Goal: Task Accomplishment & Management: Manage account settings

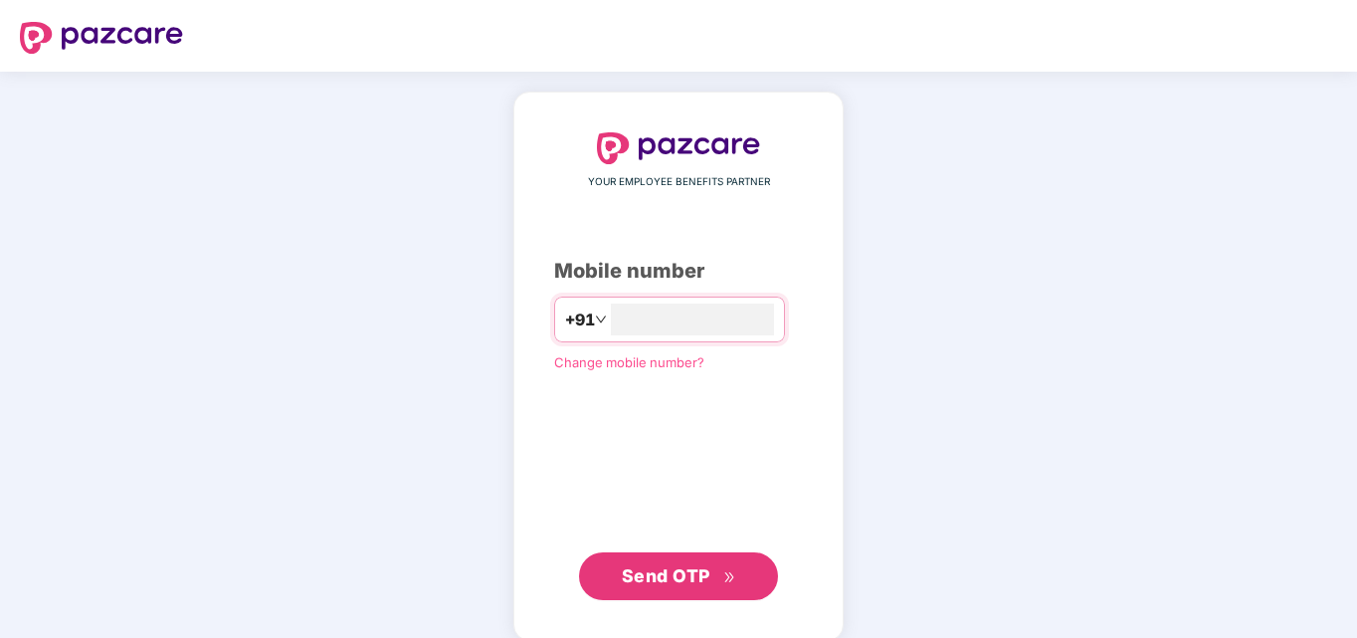
type input "*"
type input "**********"
click at [656, 569] on span "Send OTP" at bounding box center [666, 575] width 89 height 21
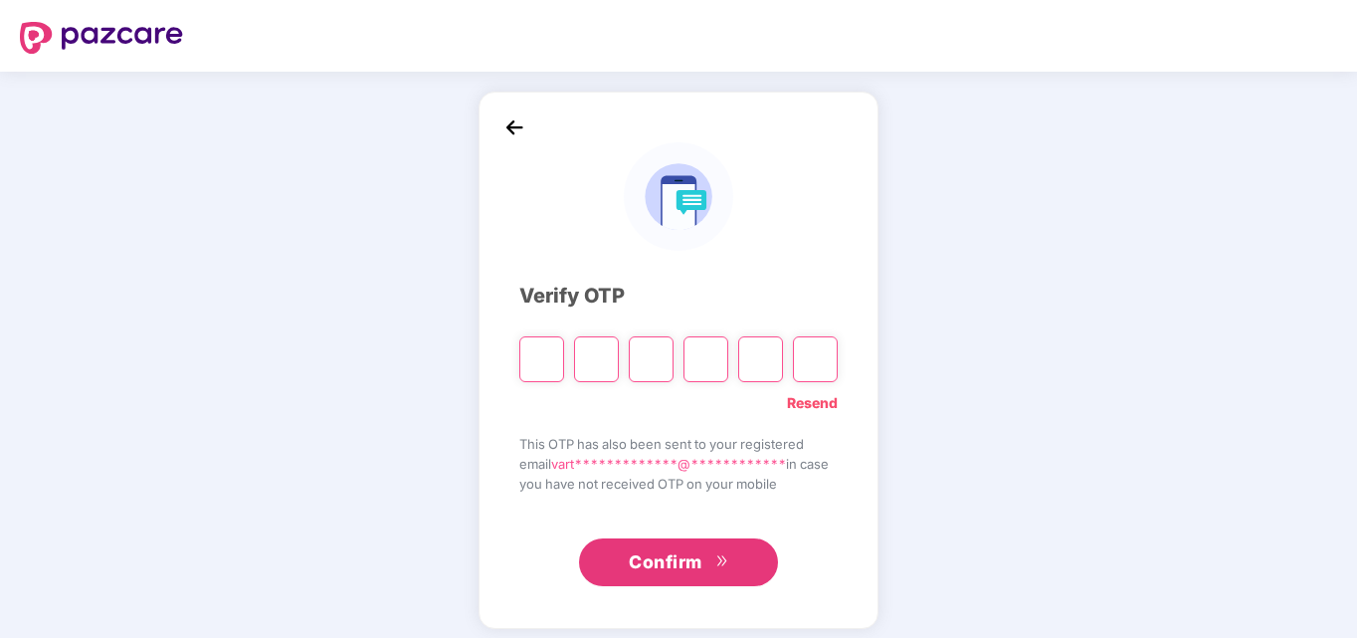
type input "*"
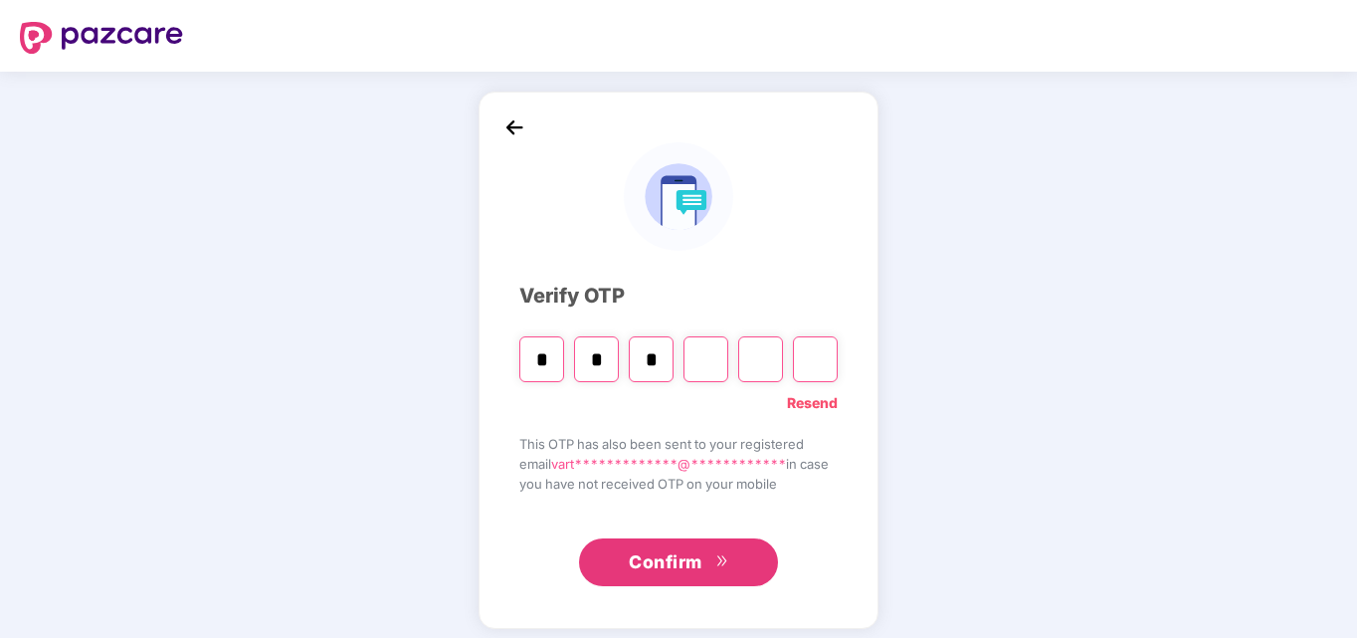
type input "*"
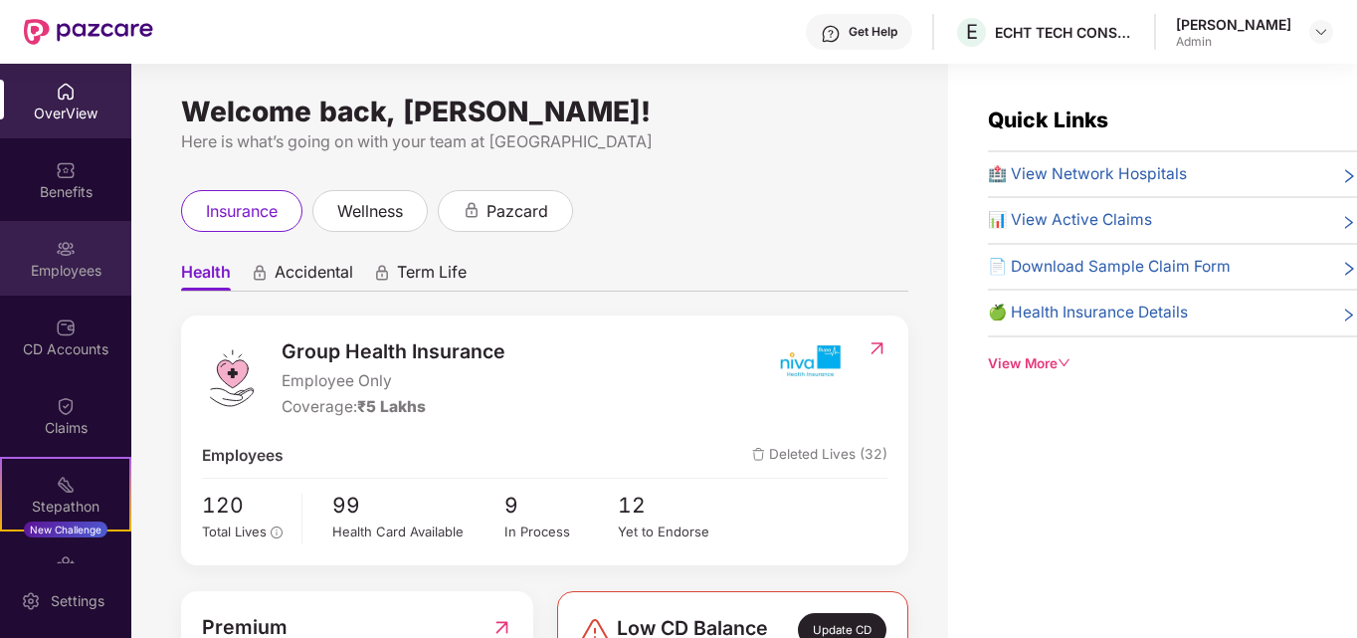
click at [64, 261] on div "Employees" at bounding box center [65, 271] width 131 height 20
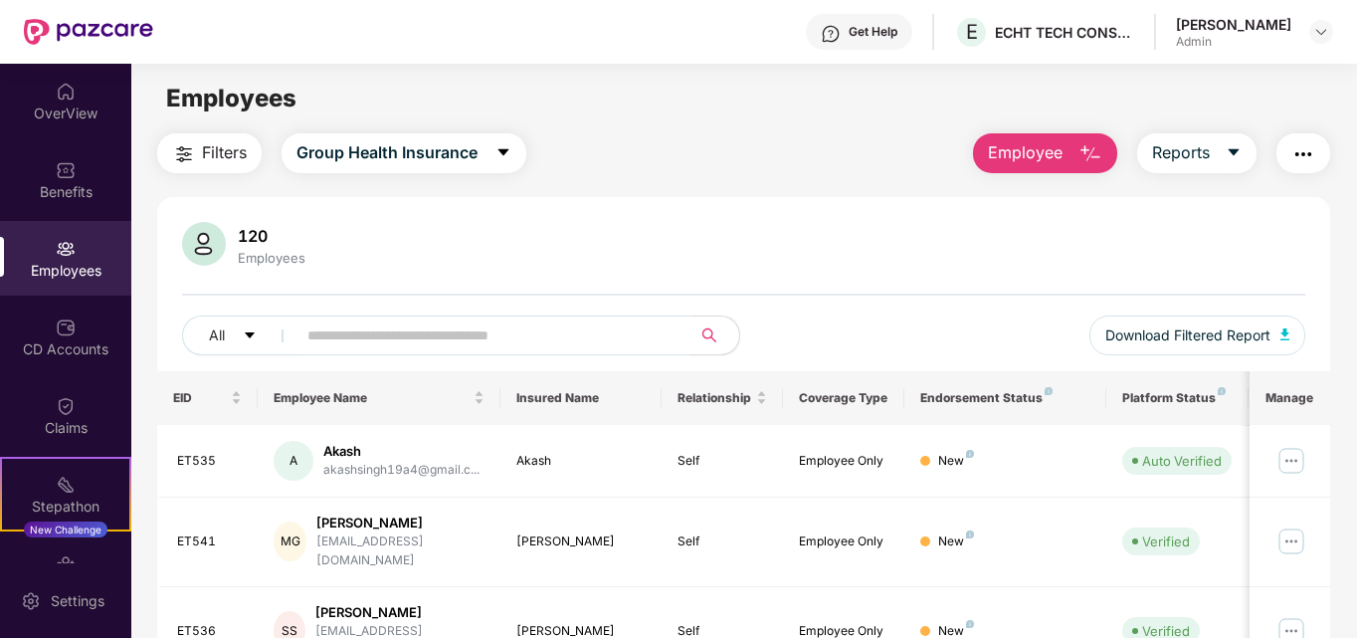
click at [399, 335] on input "text" at bounding box center [485, 335] width 357 height 30
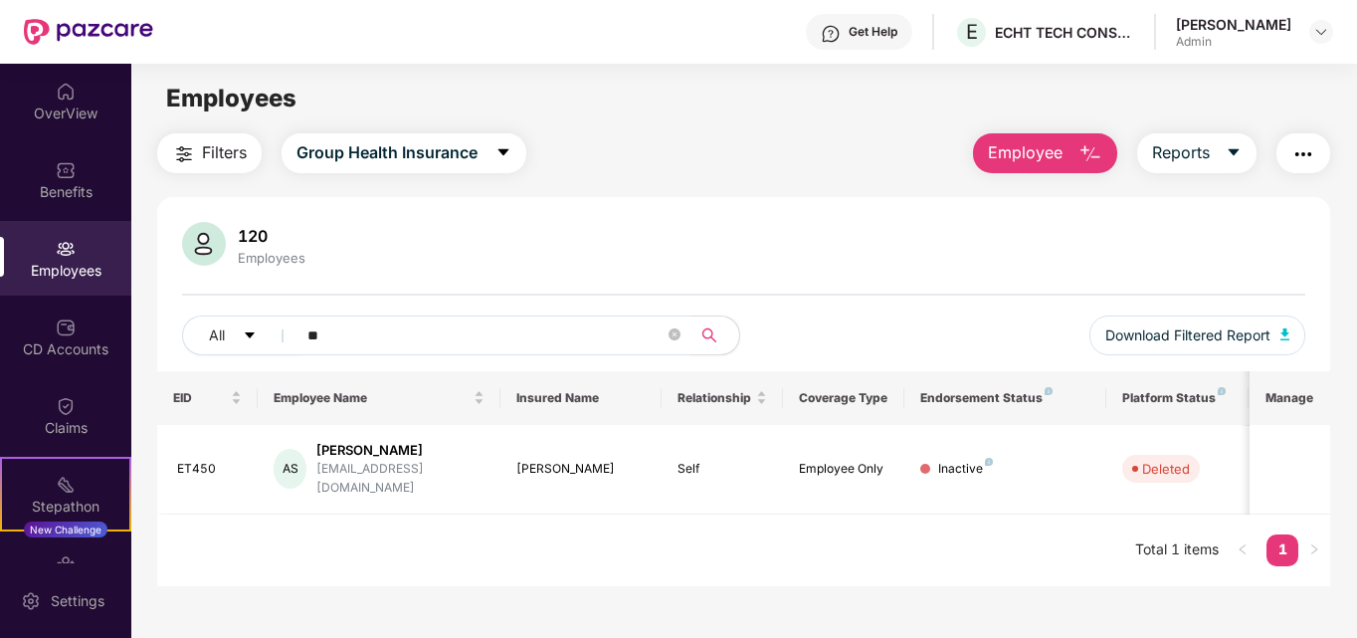
type input "*"
